Goal: Task Accomplishment & Management: Use online tool/utility

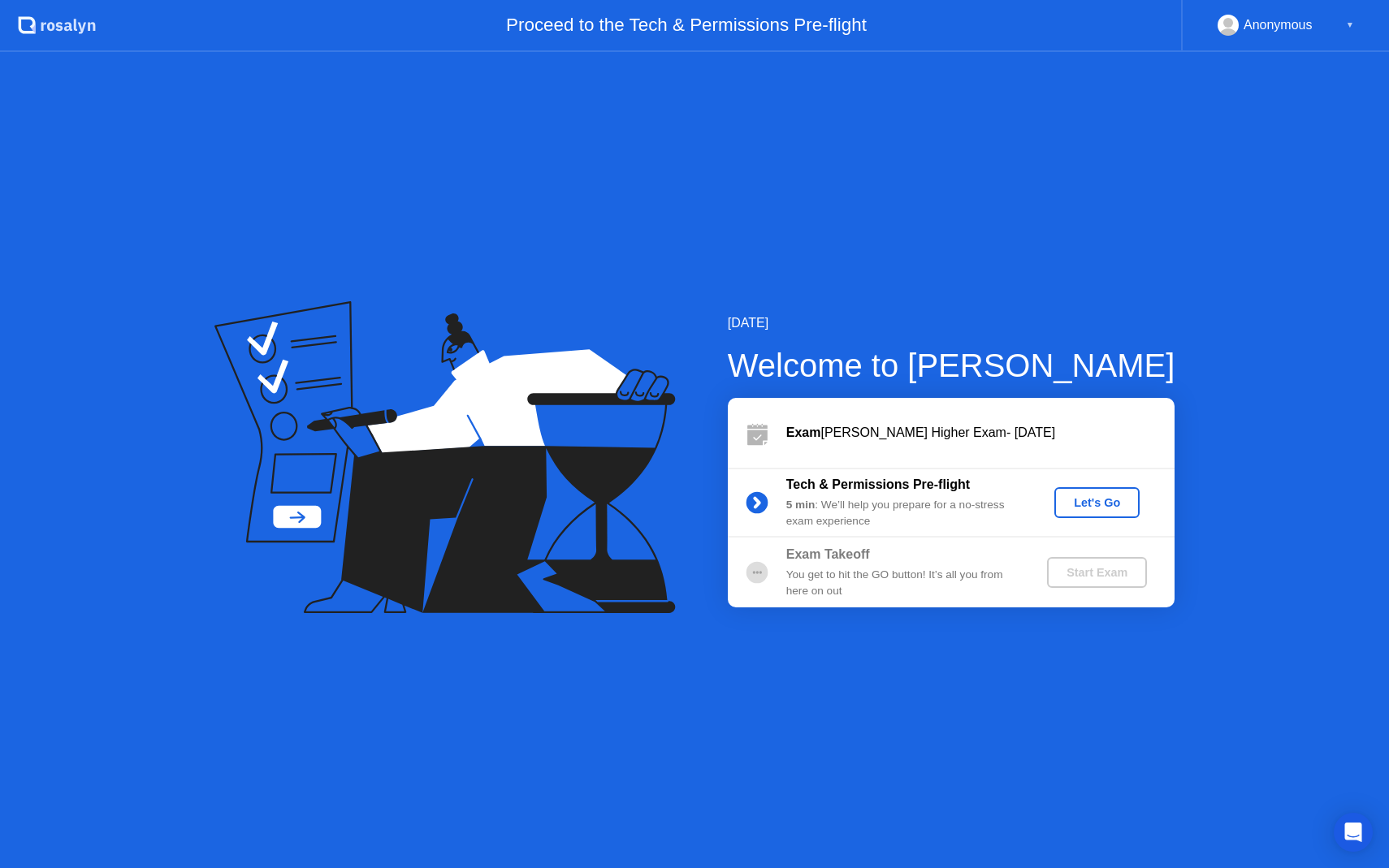
click at [1102, 508] on div "Let's Go" at bounding box center [1097, 503] width 72 height 13
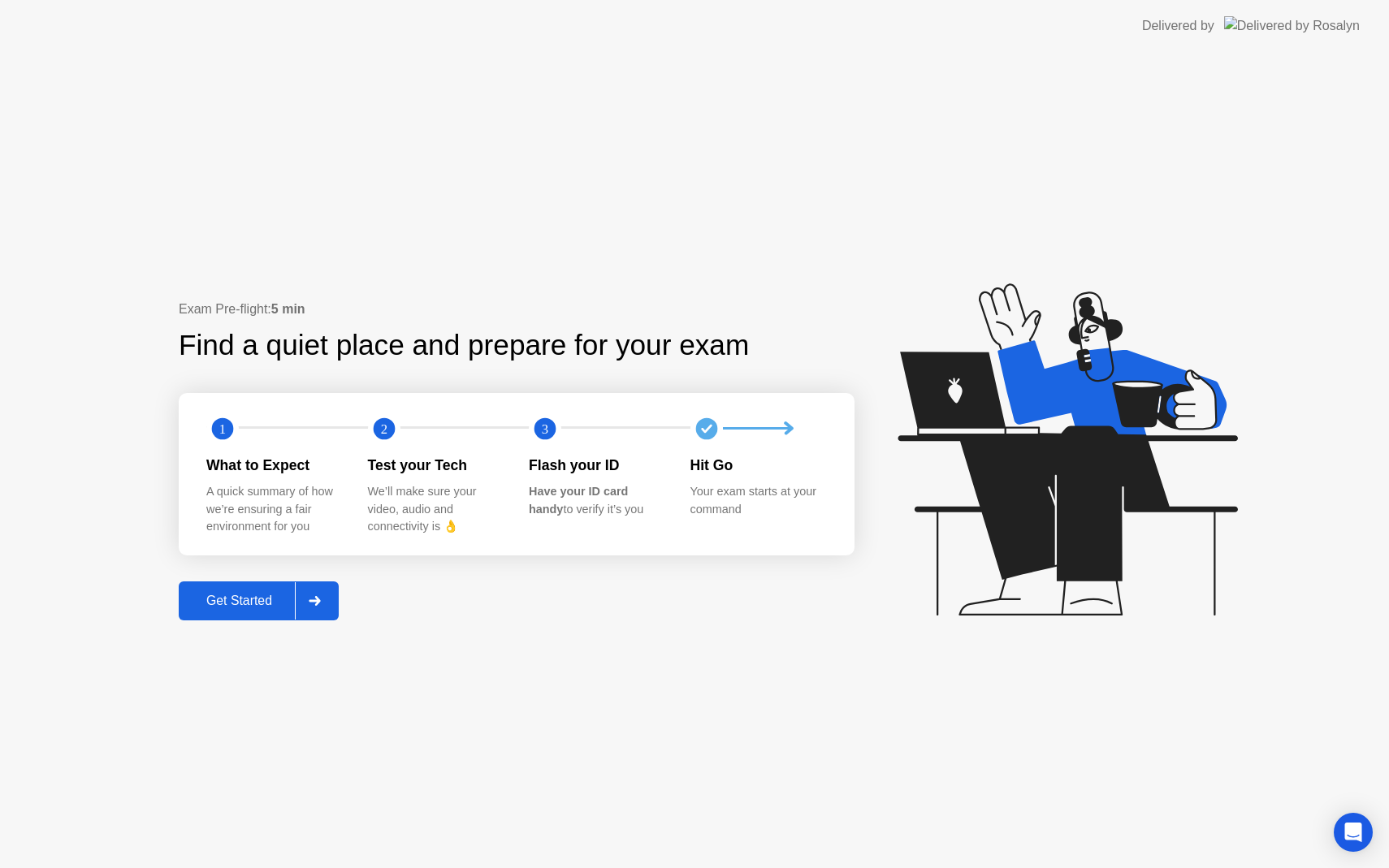
click at [257, 597] on div "Get Started" at bounding box center [240, 601] width 111 height 15
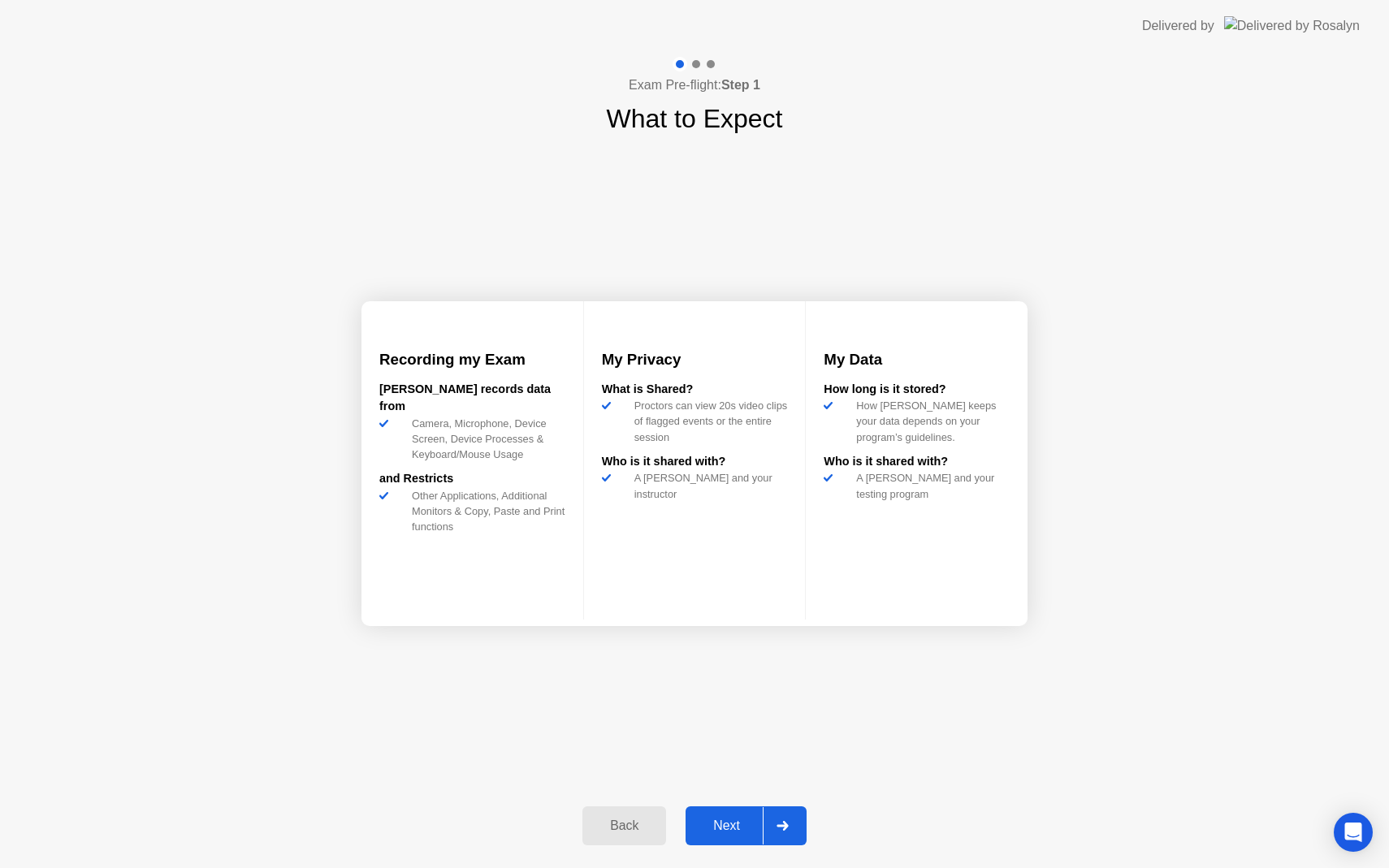
click at [719, 820] on div "Next" at bounding box center [726, 826] width 72 height 15
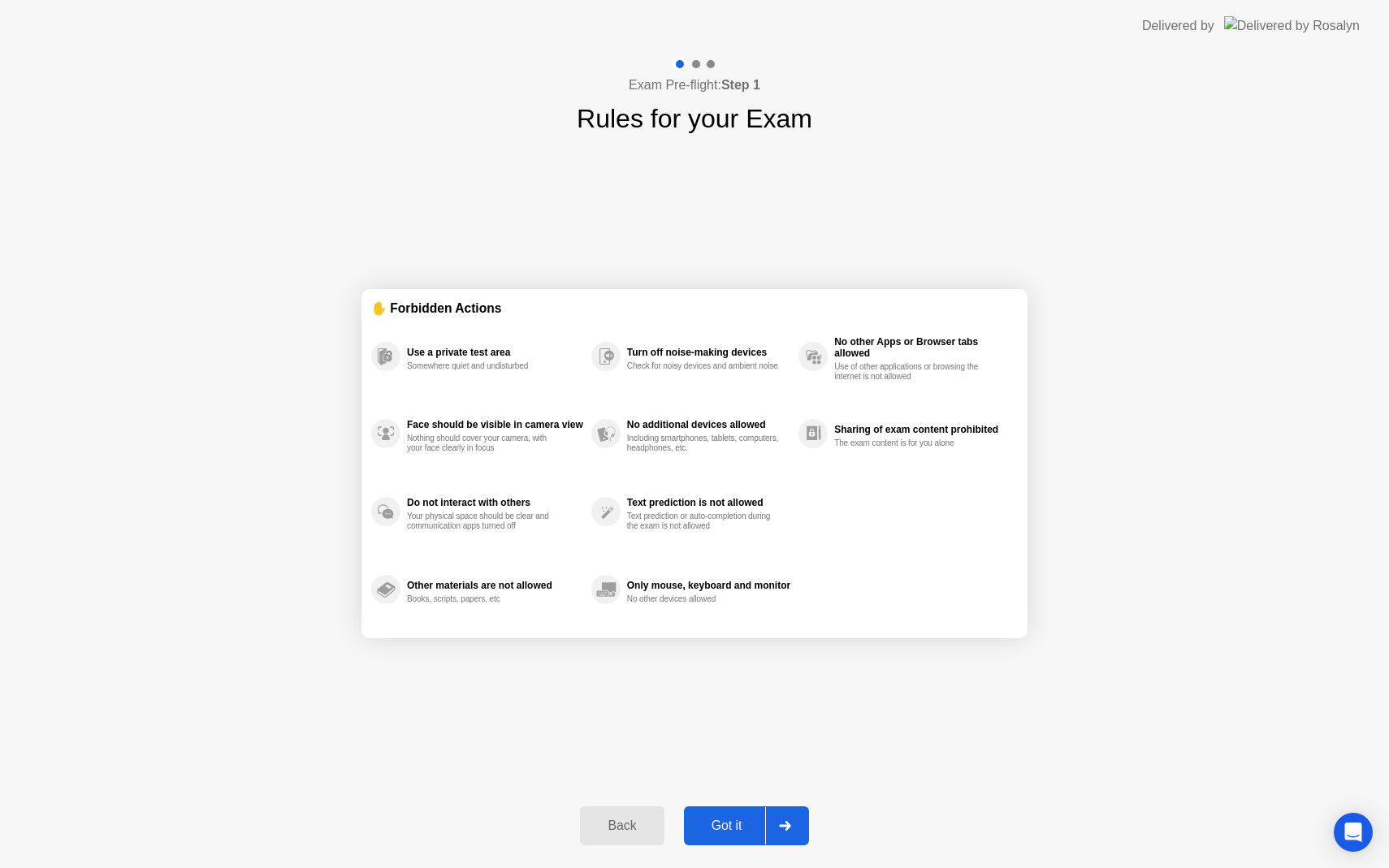
click at [732, 828] on div "Got it" at bounding box center [727, 826] width 77 height 15
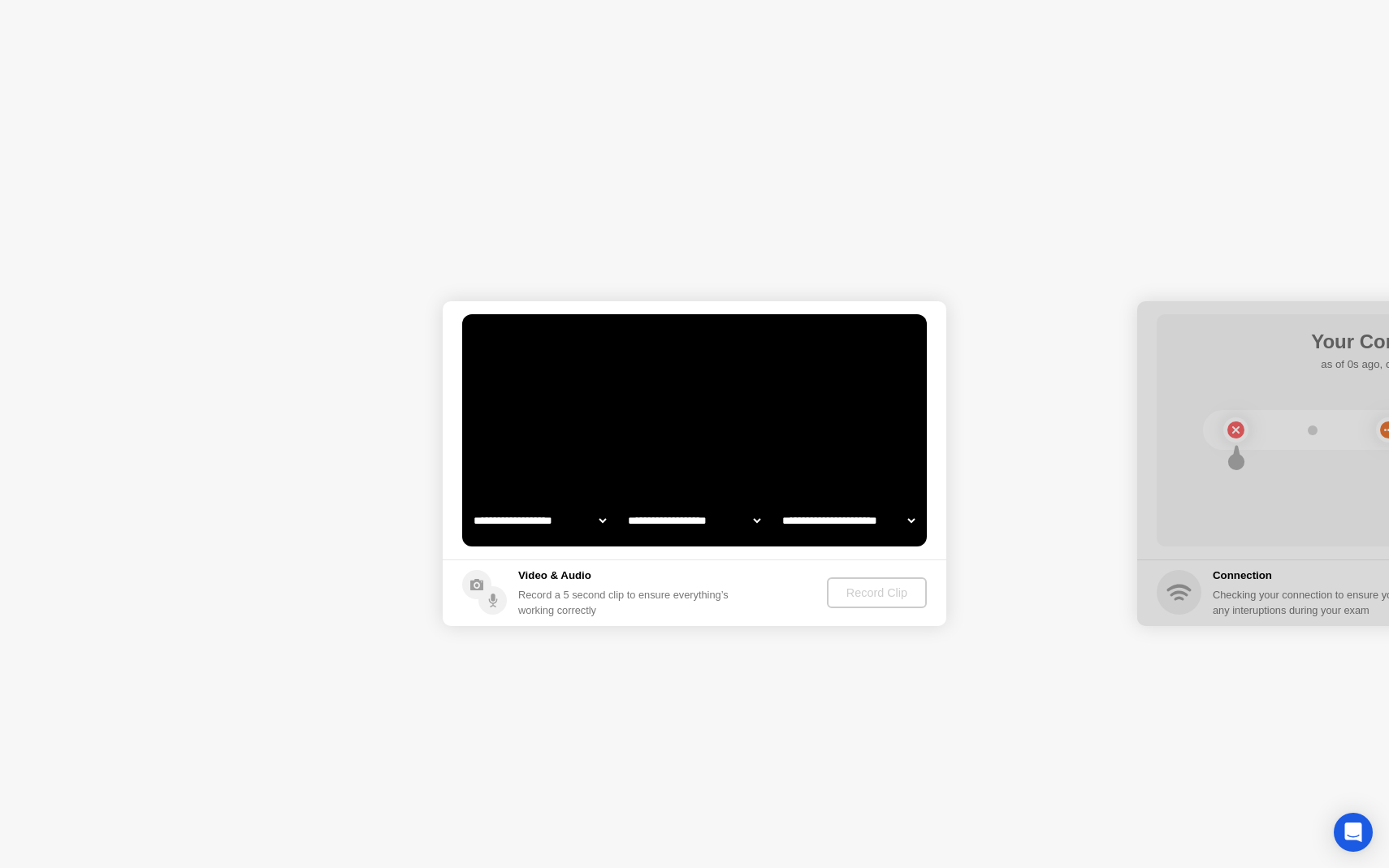
select select "**********"
select select "*******"
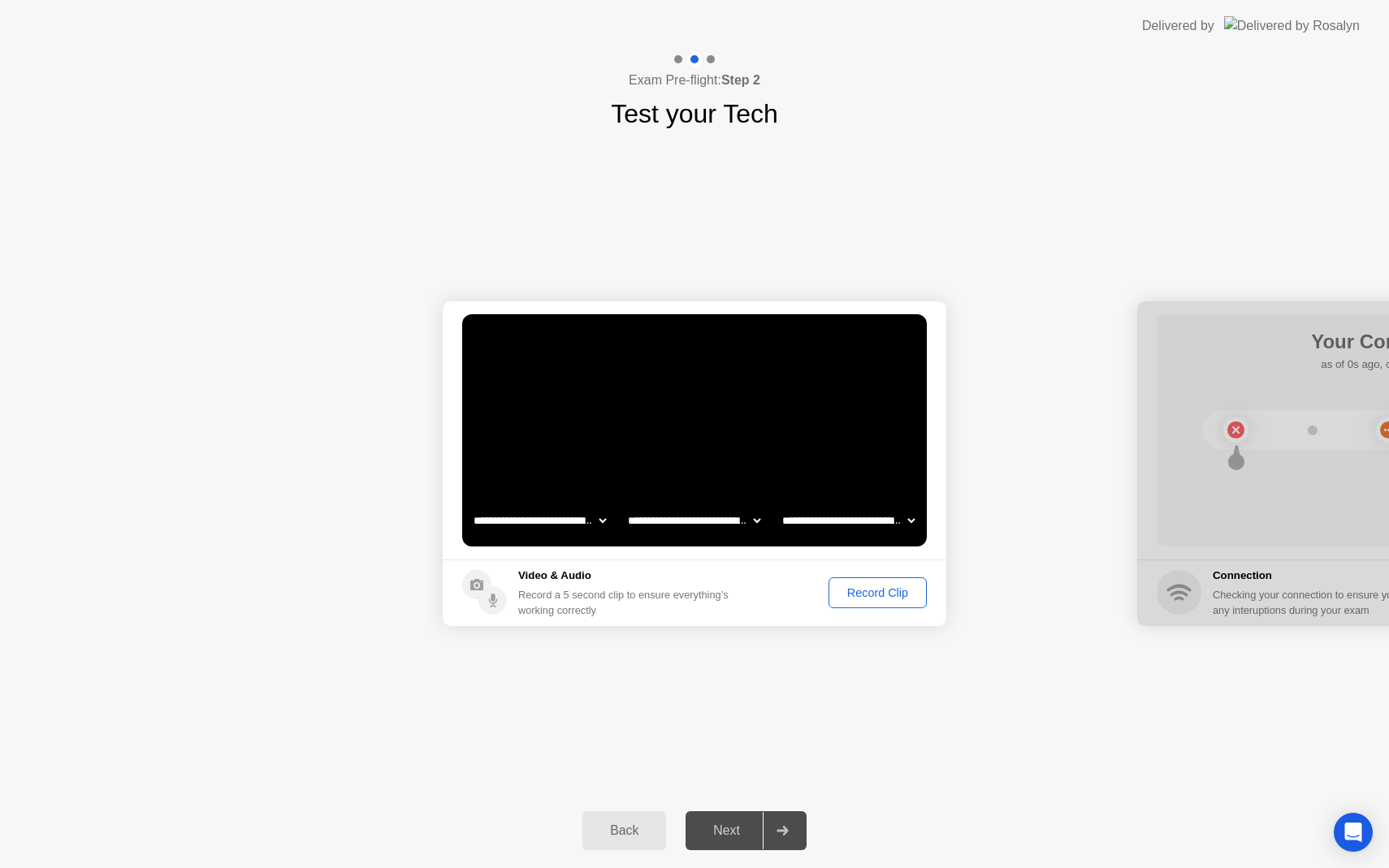
click at [887, 596] on div "Record Clip" at bounding box center [877, 593] width 87 height 13
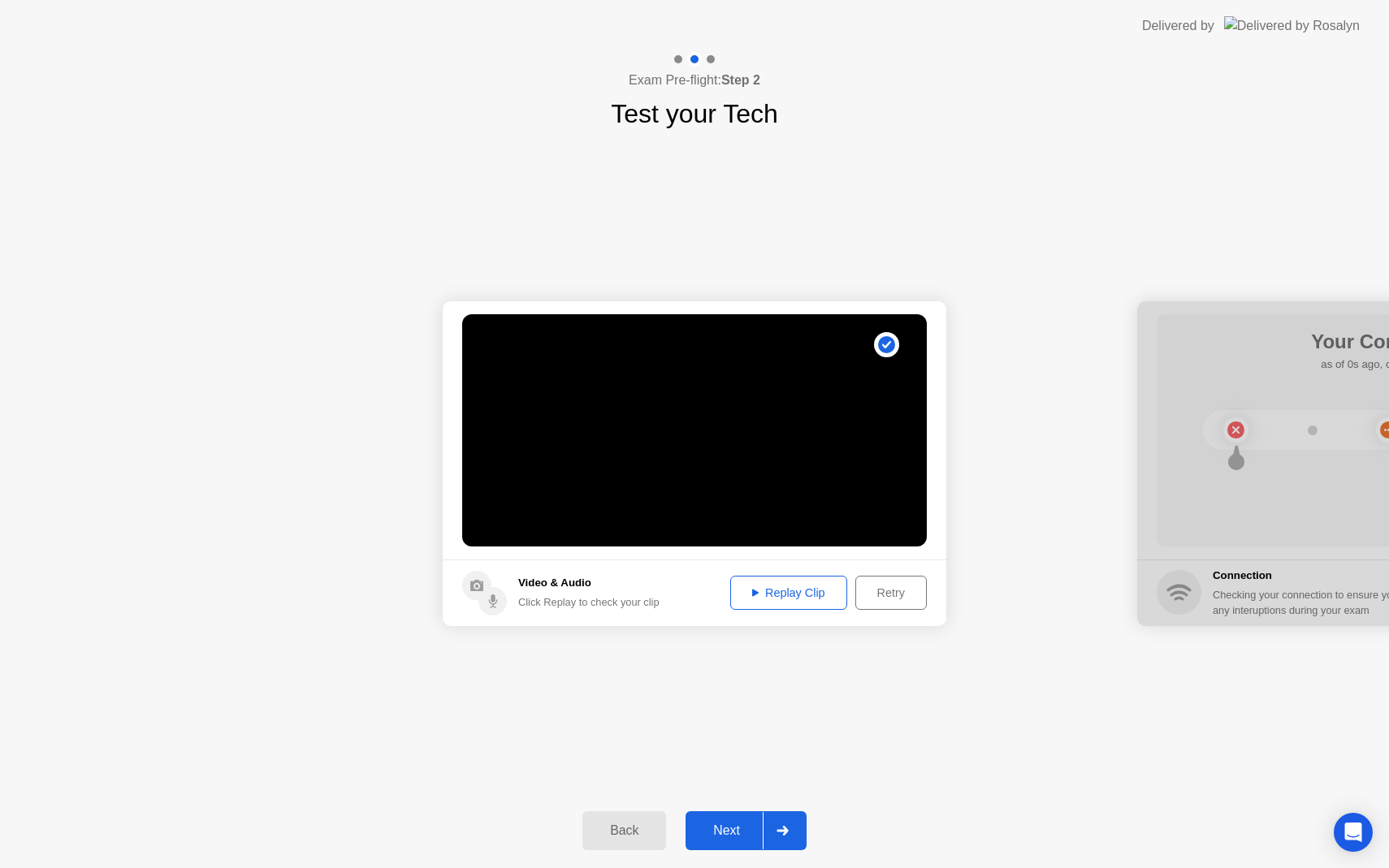
click at [736, 831] on div "Next" at bounding box center [726, 831] width 72 height 15
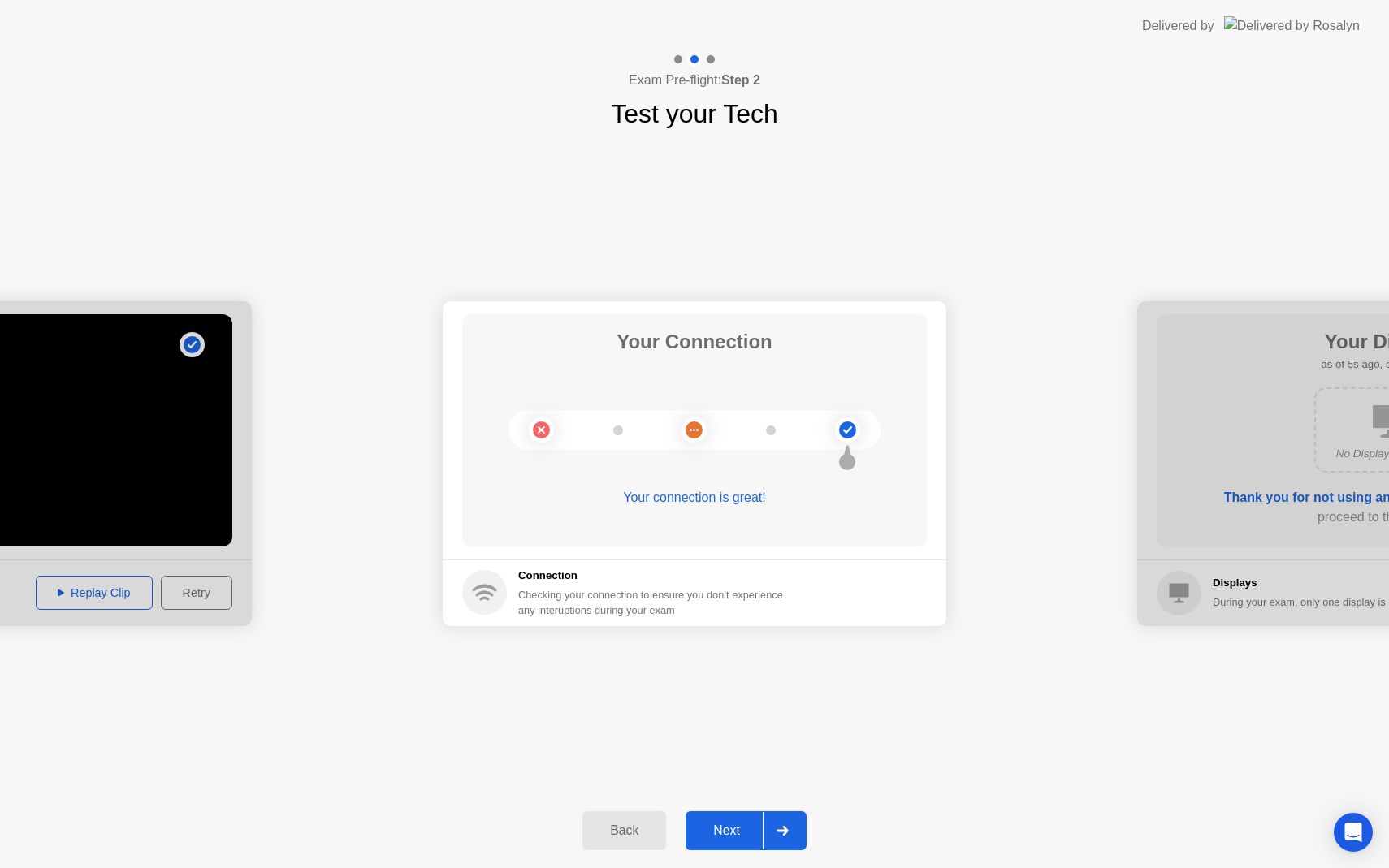
click at [738, 825] on div "Next" at bounding box center [726, 831] width 72 height 15
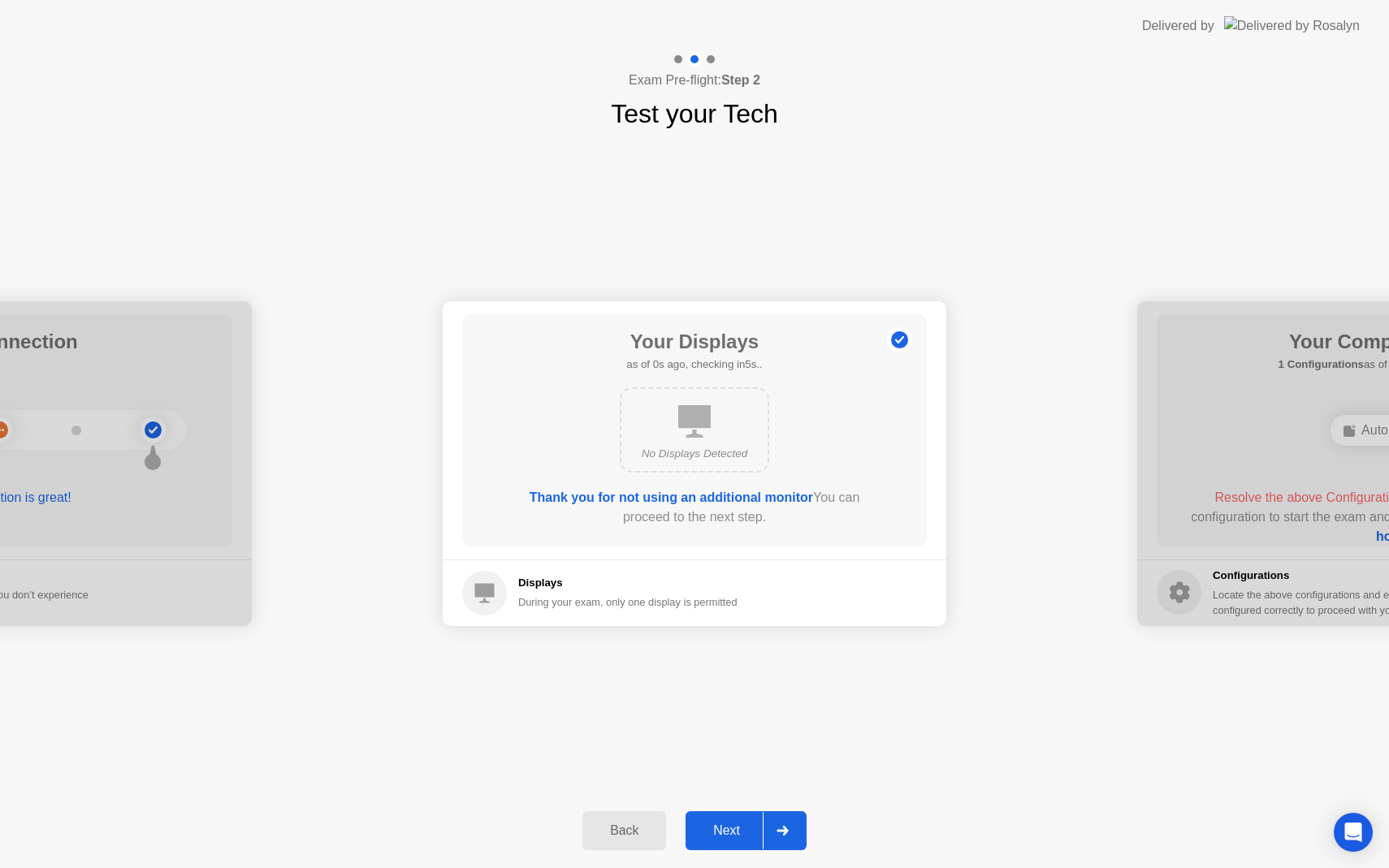
click at [738, 825] on div "Next" at bounding box center [726, 831] width 72 height 15
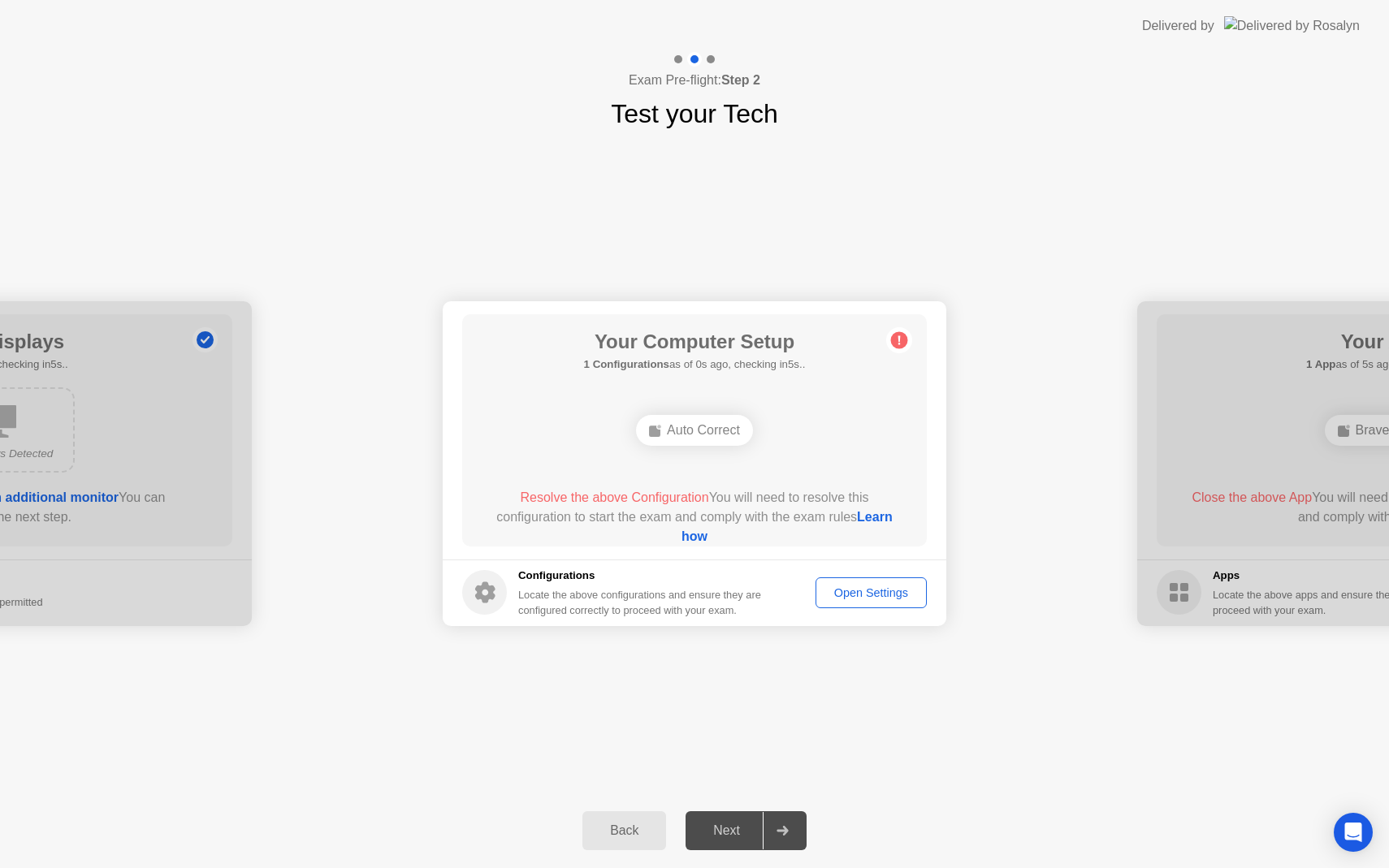
click at [653, 497] on span "Resolve the above Configuration" at bounding box center [614, 497] width 189 height 14
click at [902, 339] on circle at bounding box center [900, 340] width 17 height 17
click at [697, 439] on div "Auto Correct" at bounding box center [694, 430] width 117 height 31
click at [867, 598] on div "Open Settings" at bounding box center [872, 593] width 100 height 13
click at [724, 837] on div "Next" at bounding box center [726, 831] width 72 height 15
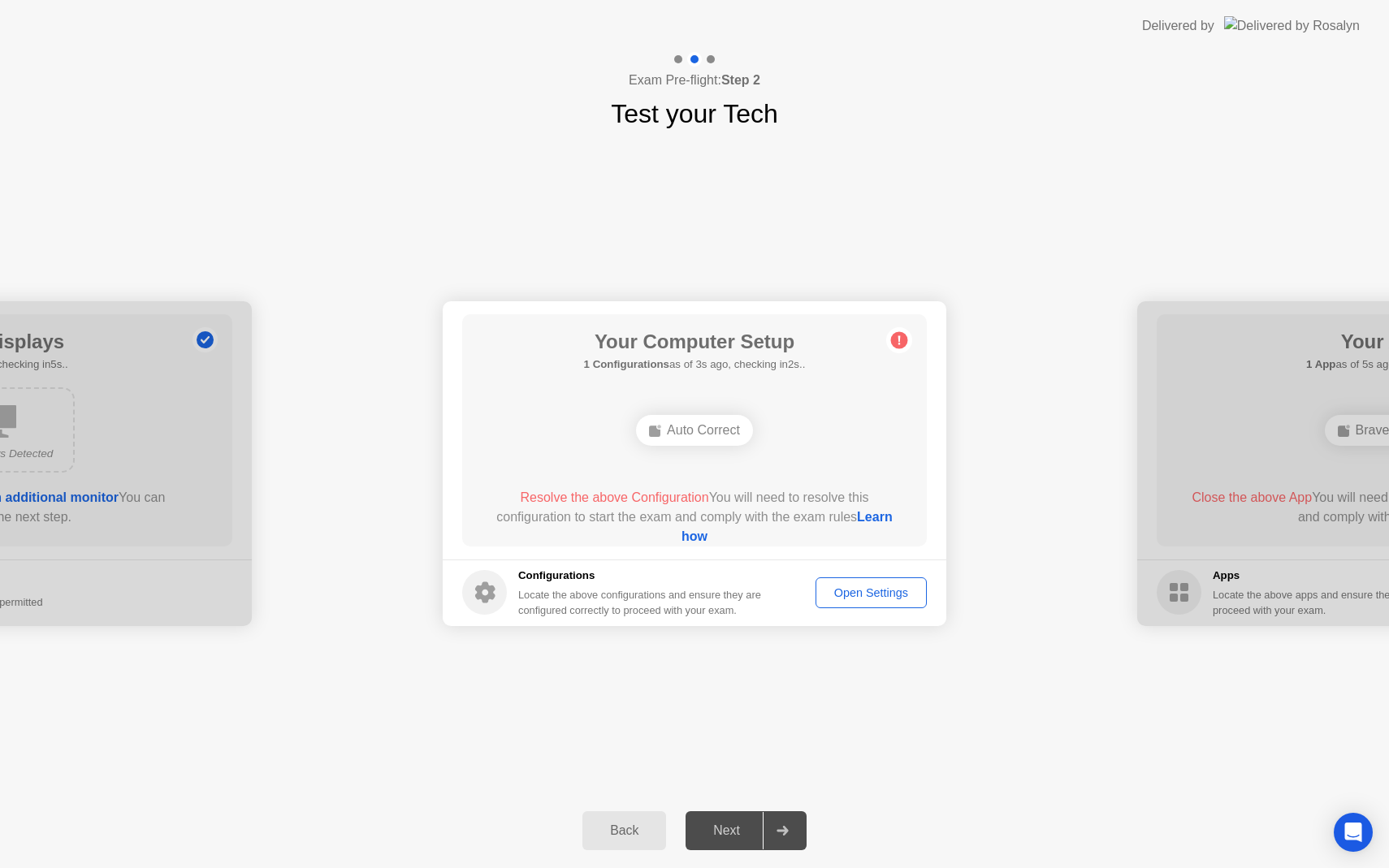
click at [721, 432] on div "Auto Correct" at bounding box center [694, 430] width 117 height 31
click at [854, 593] on div "Open Settings" at bounding box center [872, 593] width 100 height 13
click at [695, 541] on link "Learn how" at bounding box center [788, 526] width 211 height 33
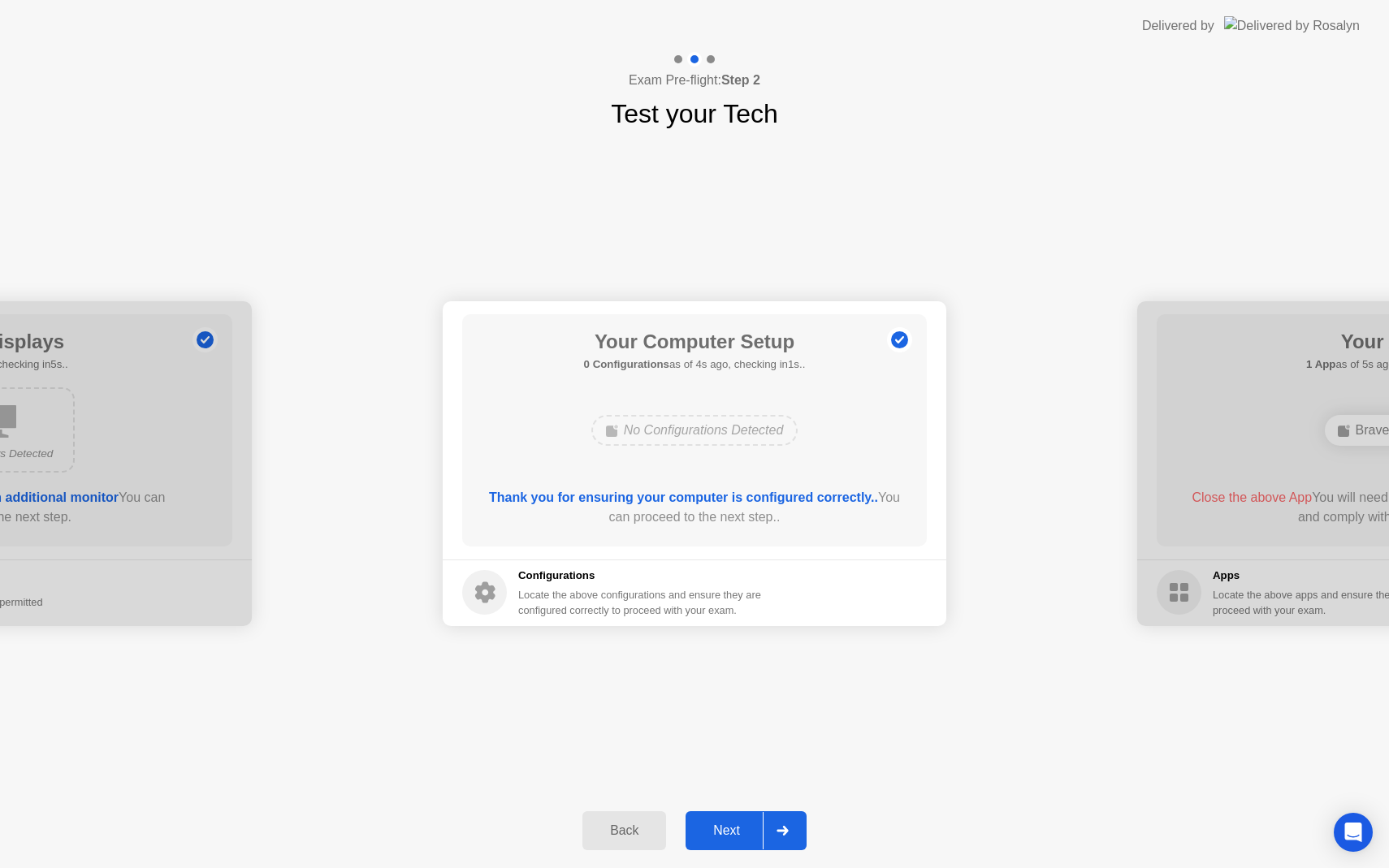
click at [741, 838] on div "Next" at bounding box center [726, 831] width 72 height 15
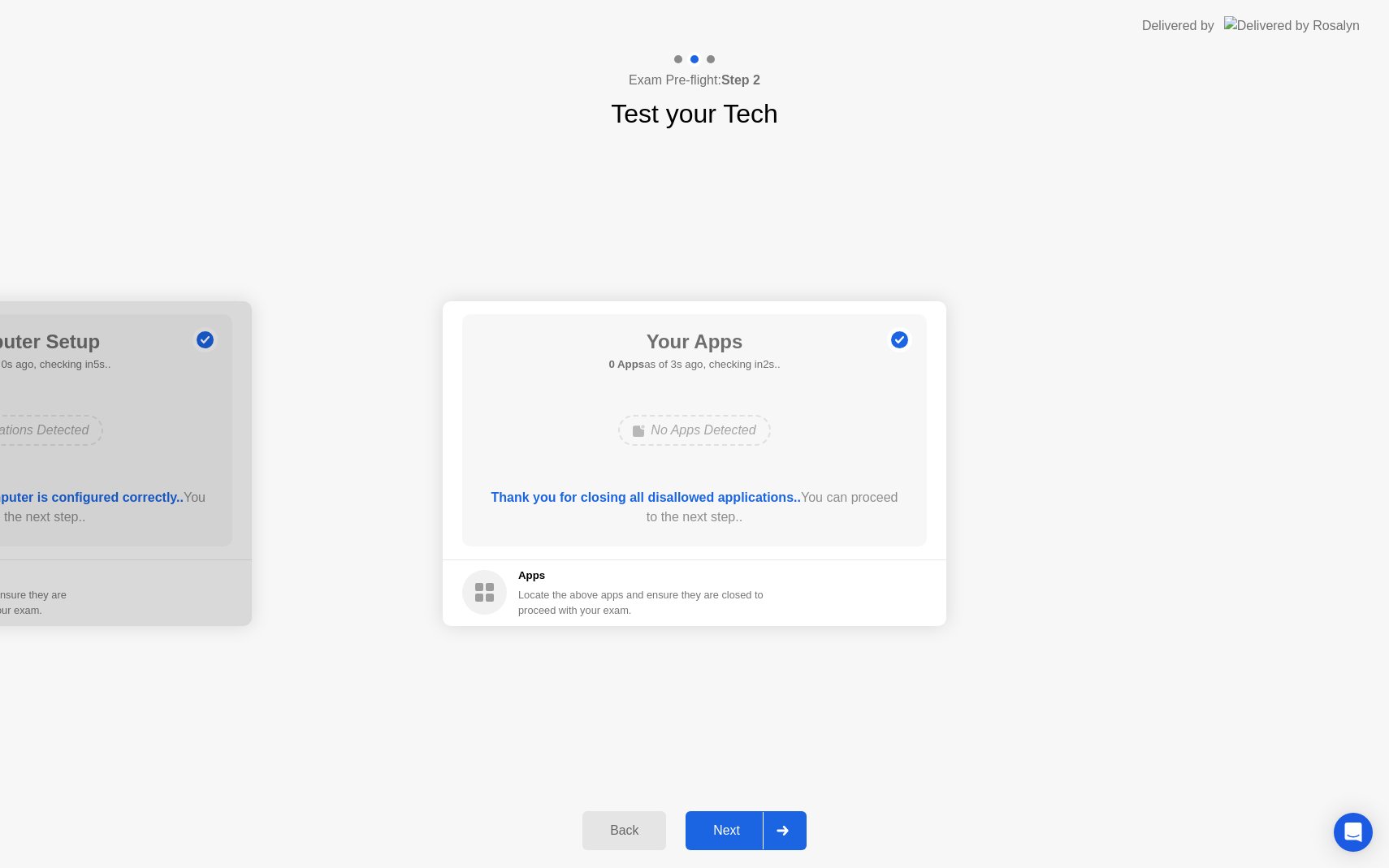
click at [729, 834] on div "Next" at bounding box center [726, 831] width 72 height 15
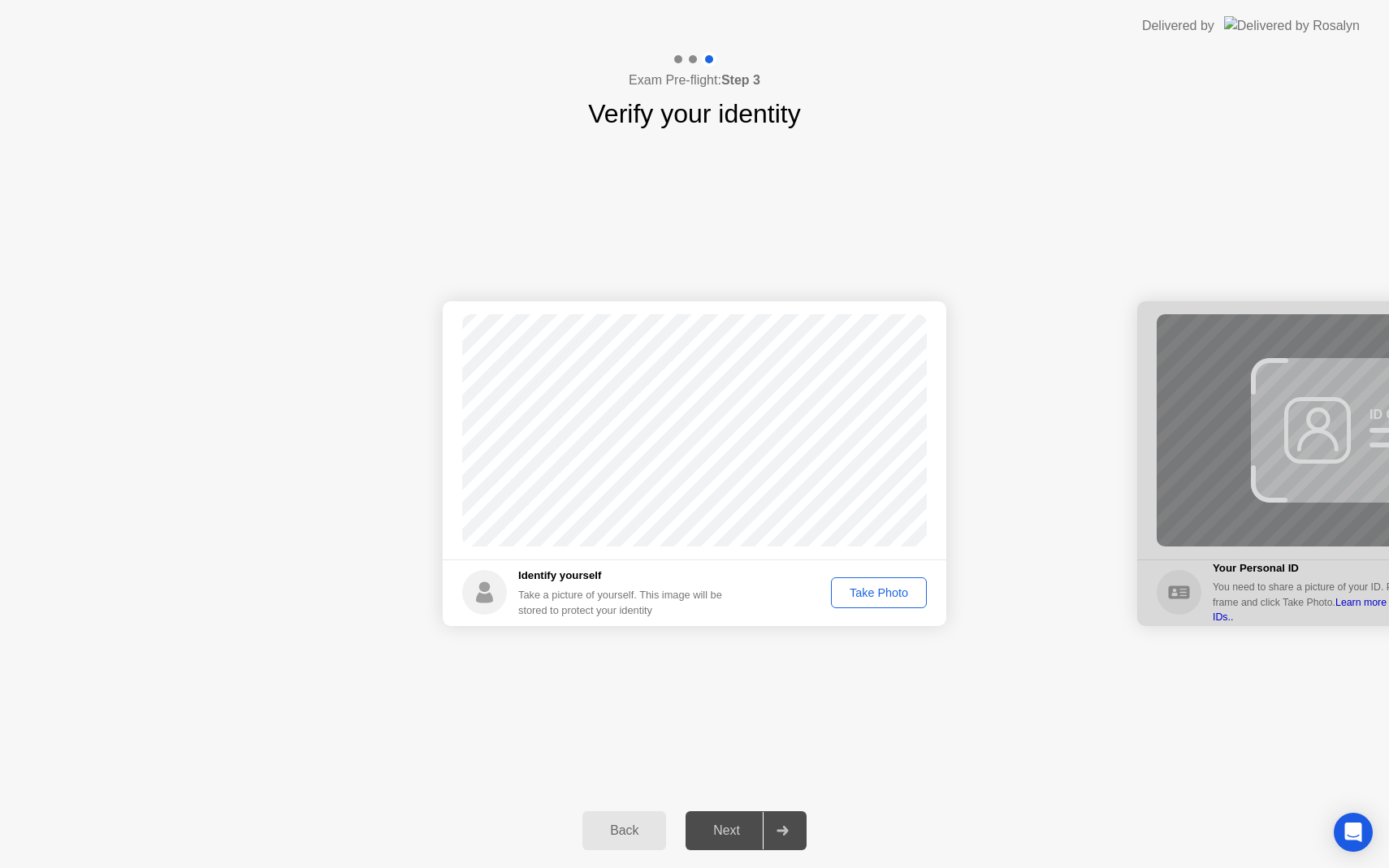
click at [871, 594] on div "Take Photo" at bounding box center [879, 593] width 85 height 13
click at [888, 593] on div "Retake" at bounding box center [890, 593] width 63 height 13
click at [888, 593] on div "Take Photo" at bounding box center [879, 593] width 85 height 13
click at [735, 831] on div "Next" at bounding box center [726, 831] width 72 height 15
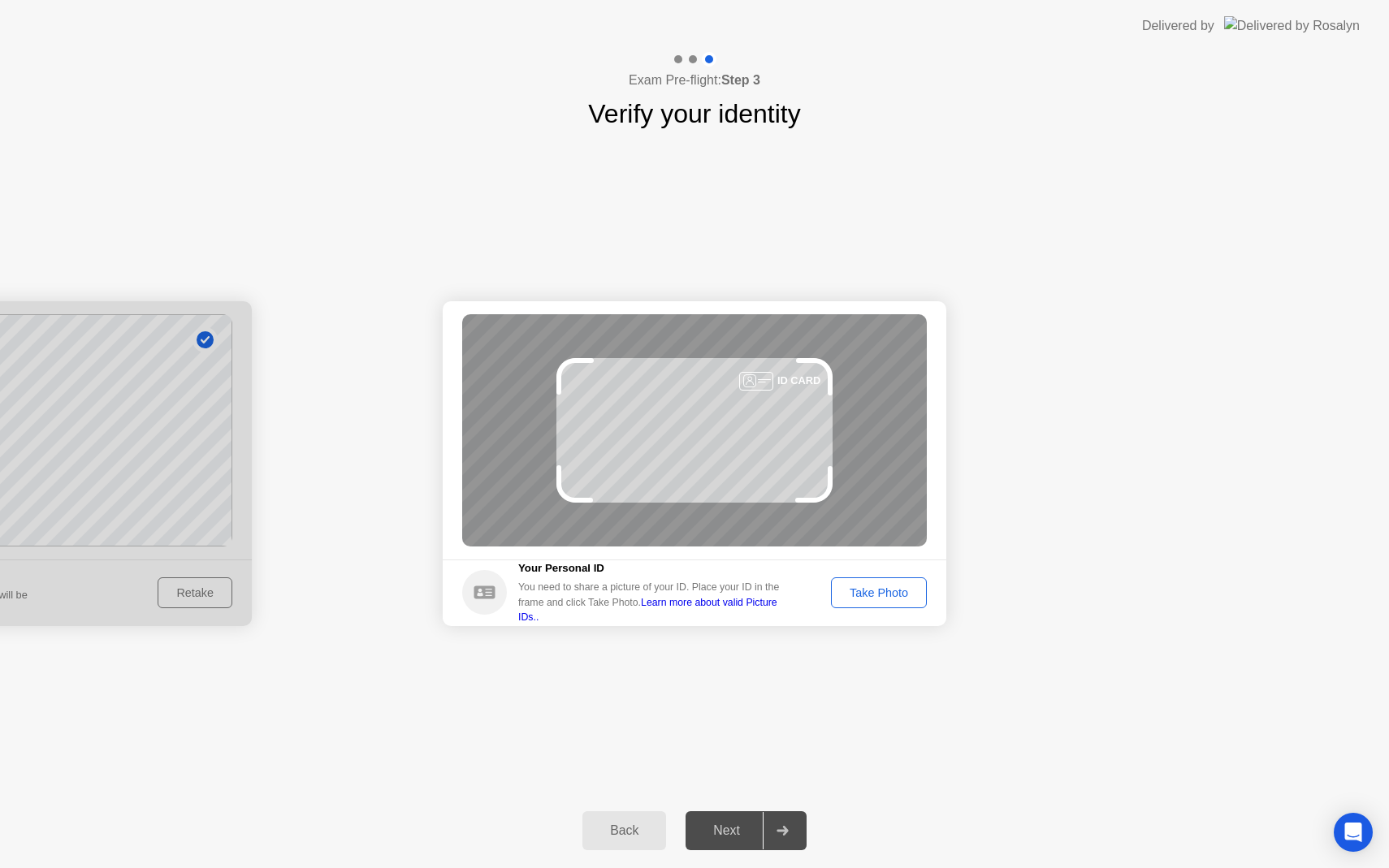
click at [877, 594] on div "Take Photo" at bounding box center [879, 593] width 85 height 13
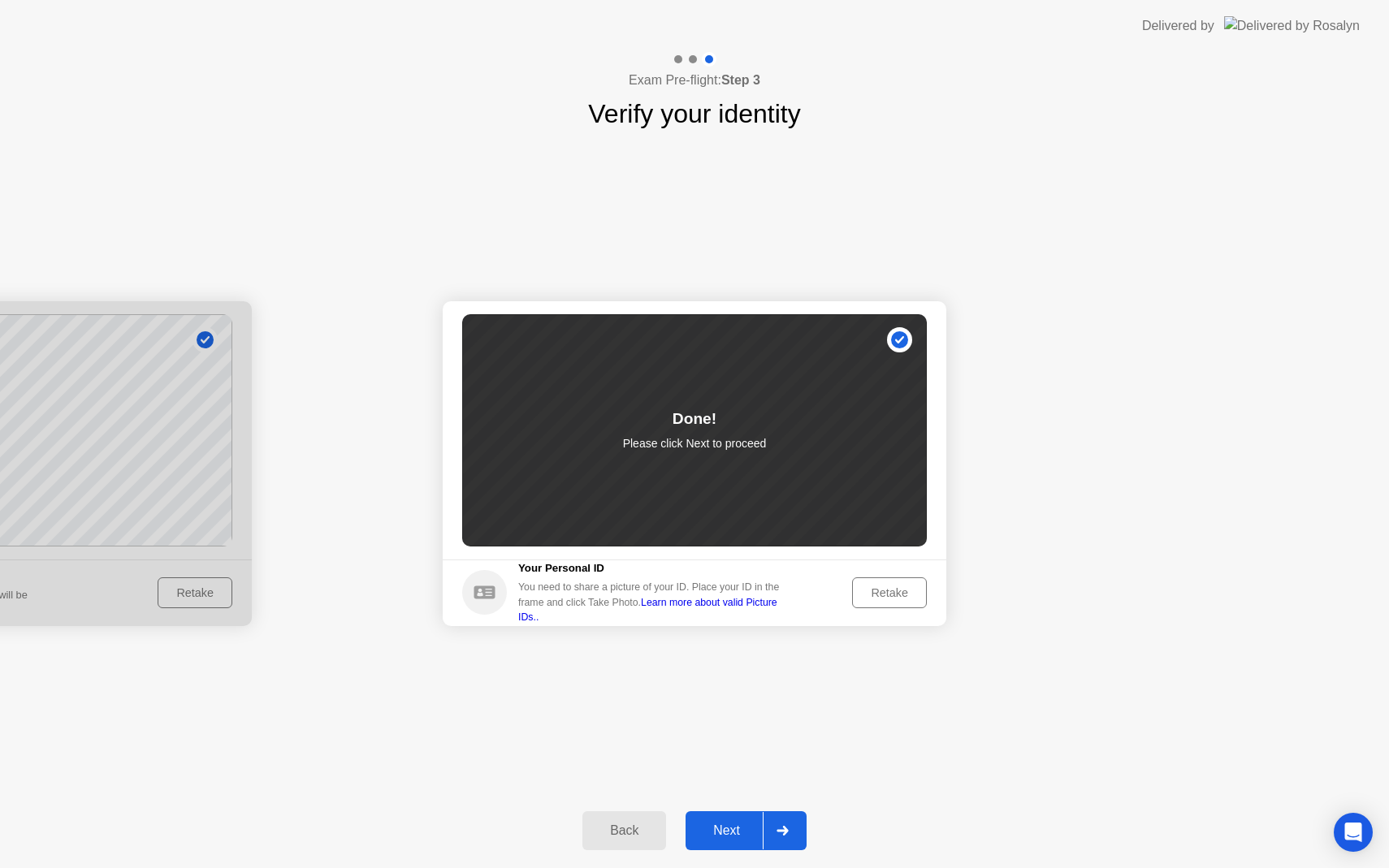
click at [733, 833] on div "Next" at bounding box center [726, 831] width 72 height 15
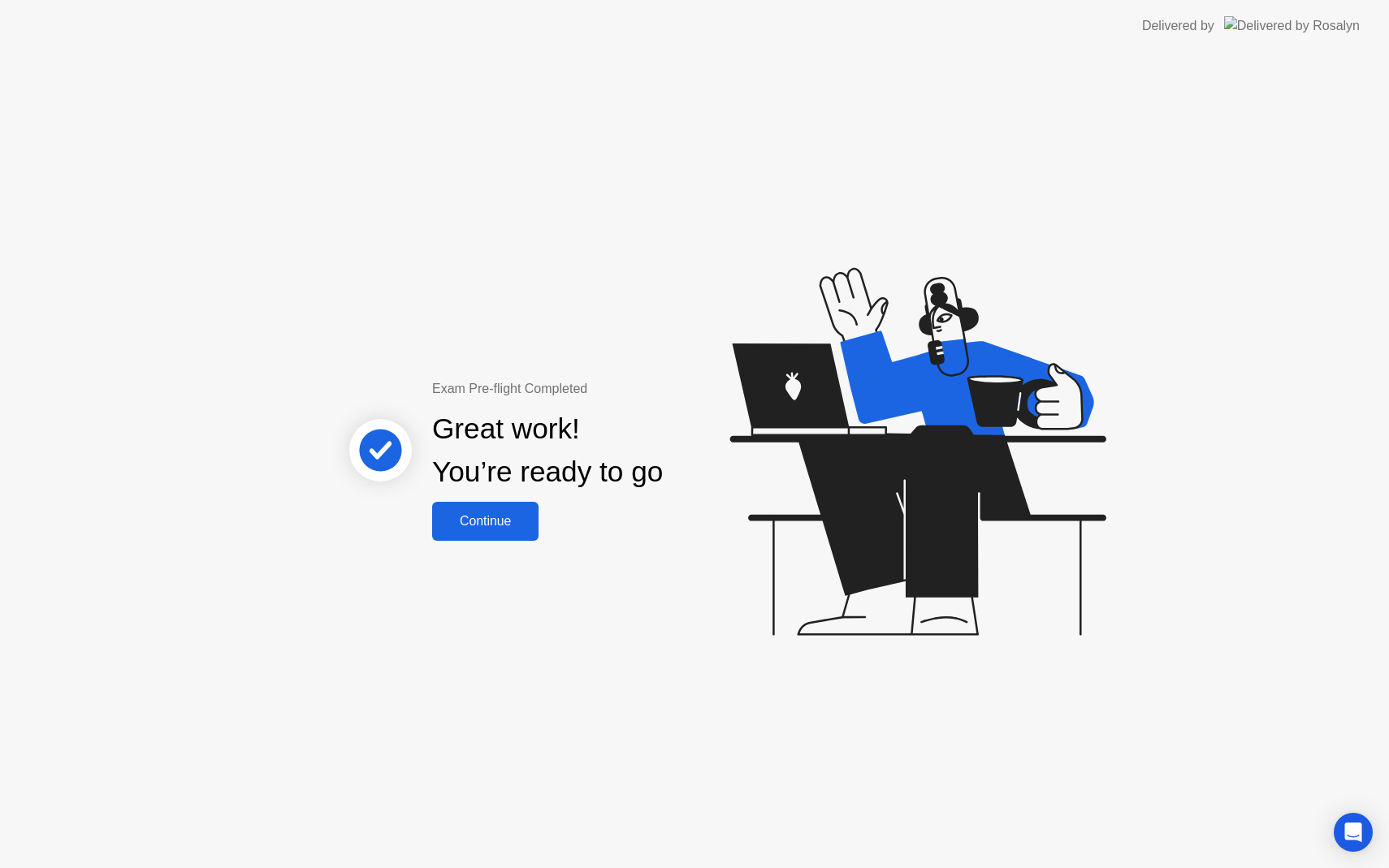
click at [504, 517] on div "Continue" at bounding box center [486, 521] width 96 height 15
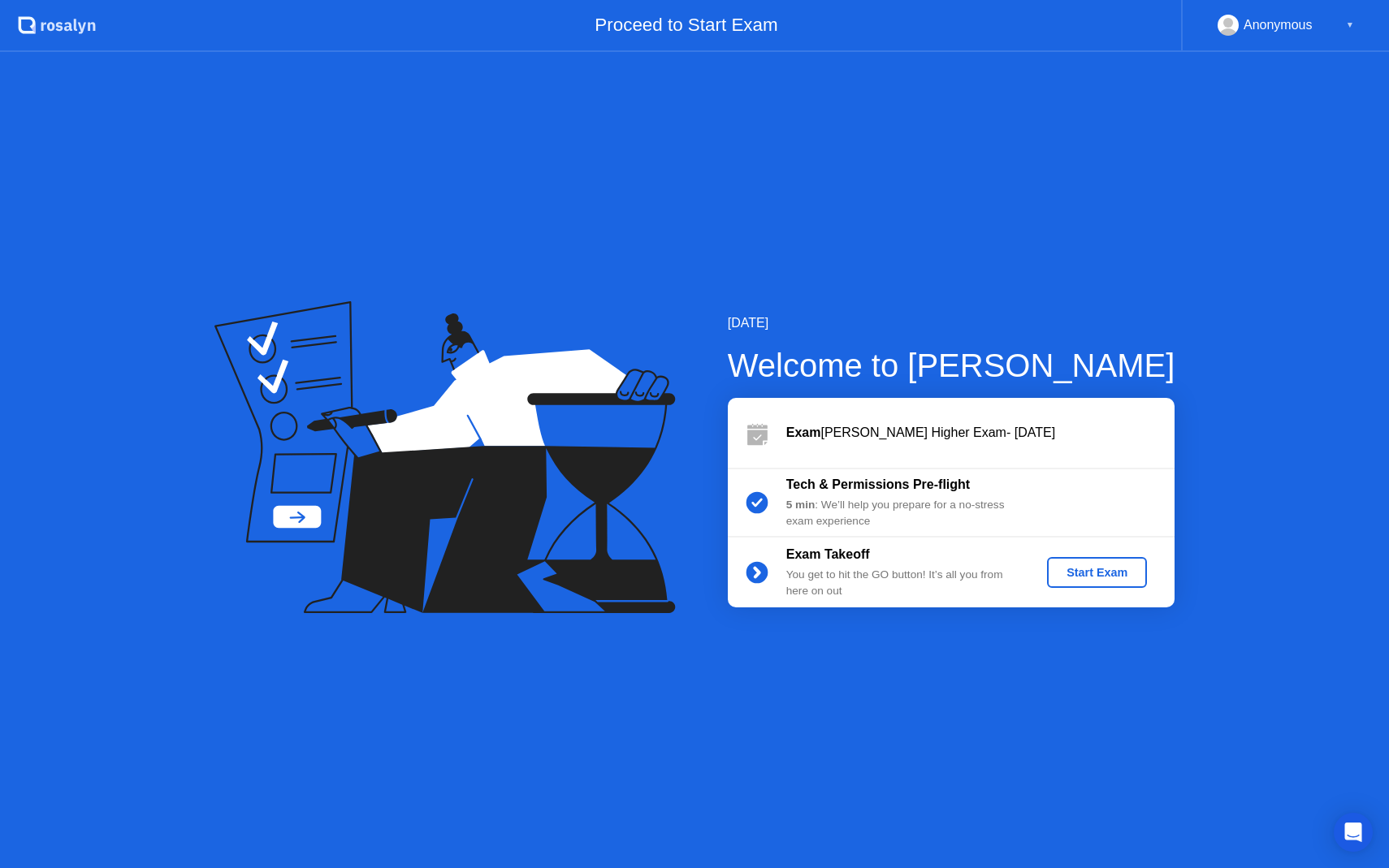
click at [1099, 579] on div "Start Exam" at bounding box center [1097, 573] width 87 height 13
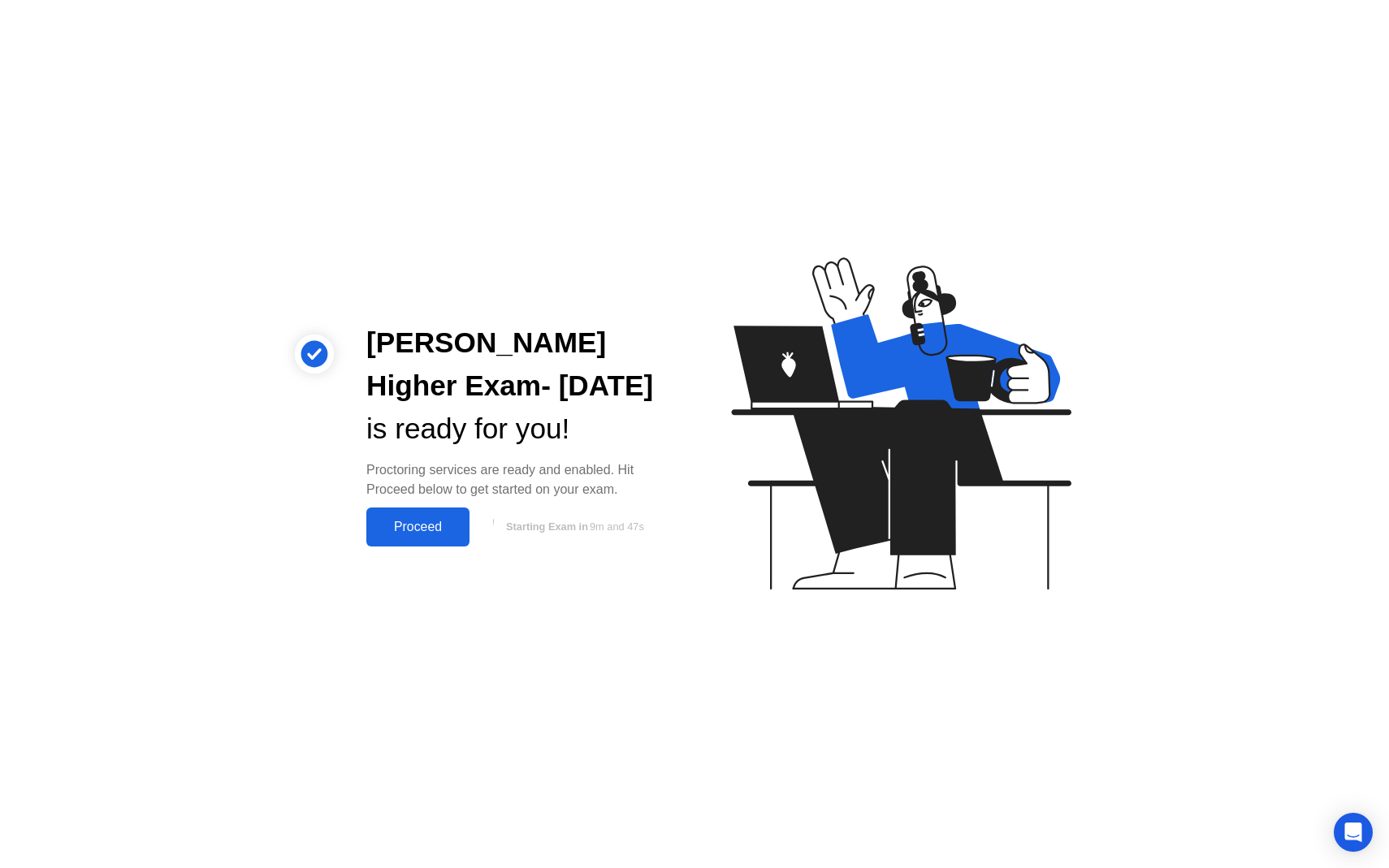
click at [434, 530] on div "Proceed" at bounding box center [418, 527] width 93 height 15
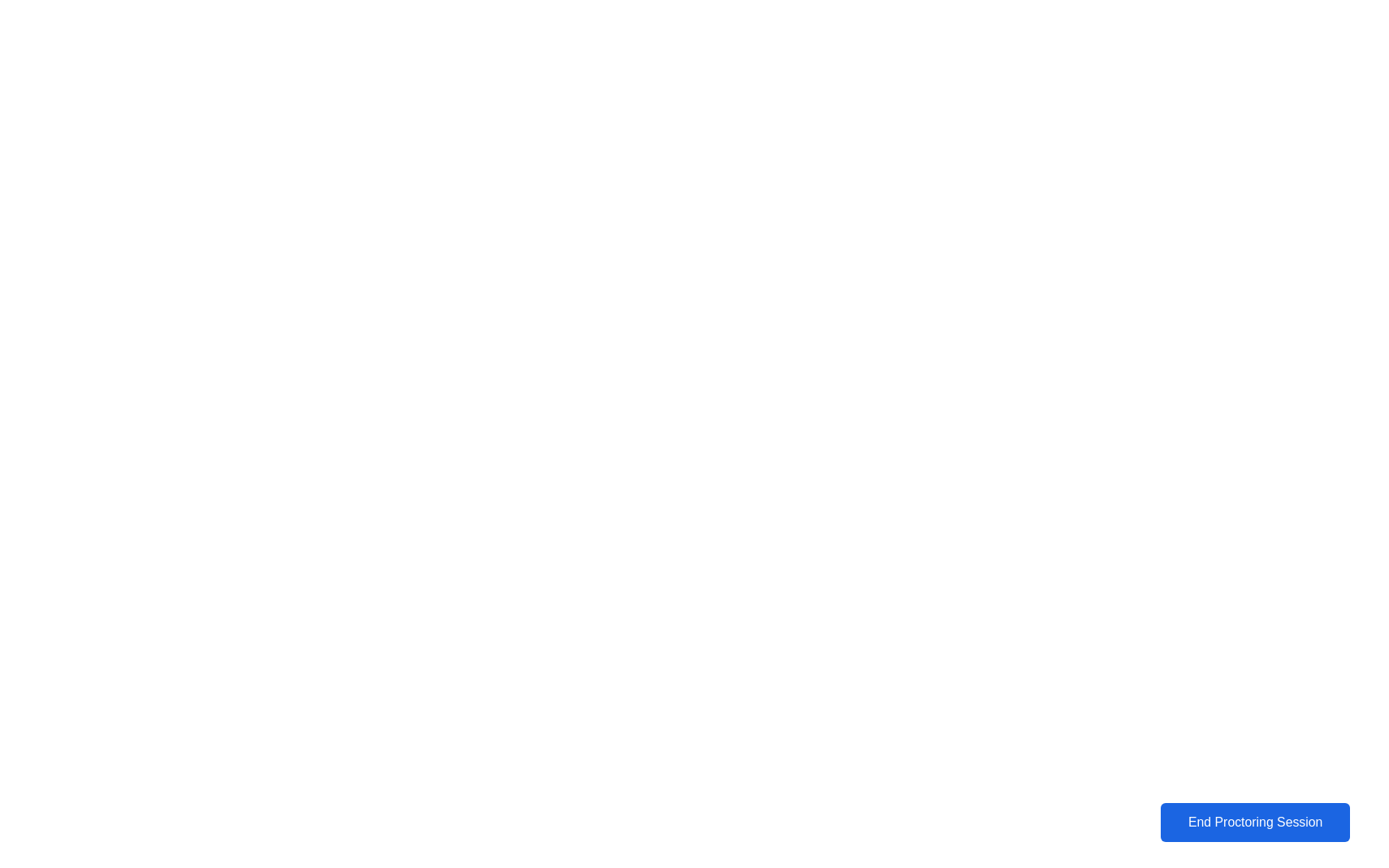
click at [1203, 816] on div "End Proctoring Session" at bounding box center [1256, 823] width 180 height 15
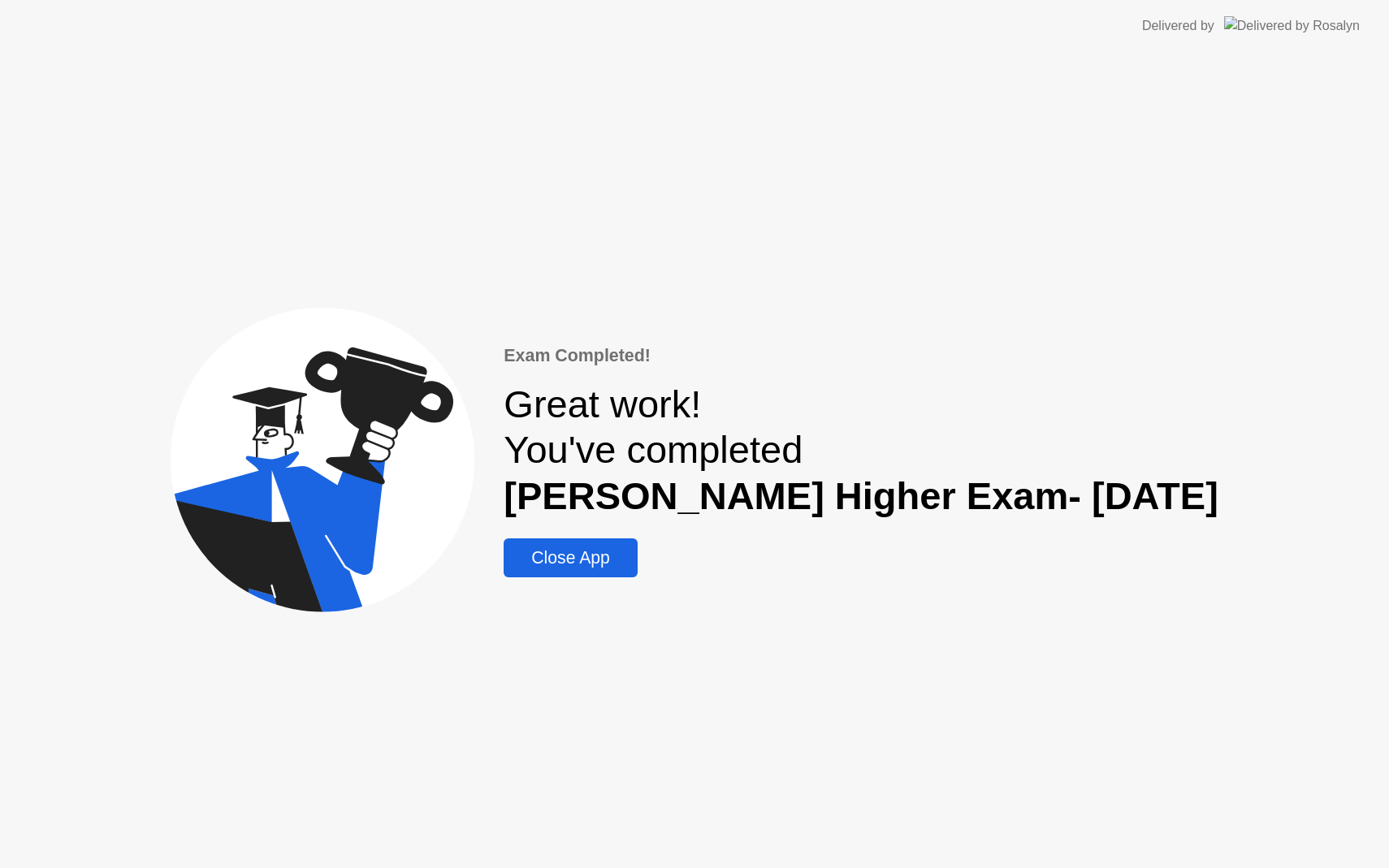
click at [625, 560] on div "Close App" at bounding box center [571, 557] width 123 height 19
